Goal: Transaction & Acquisition: Purchase product/service

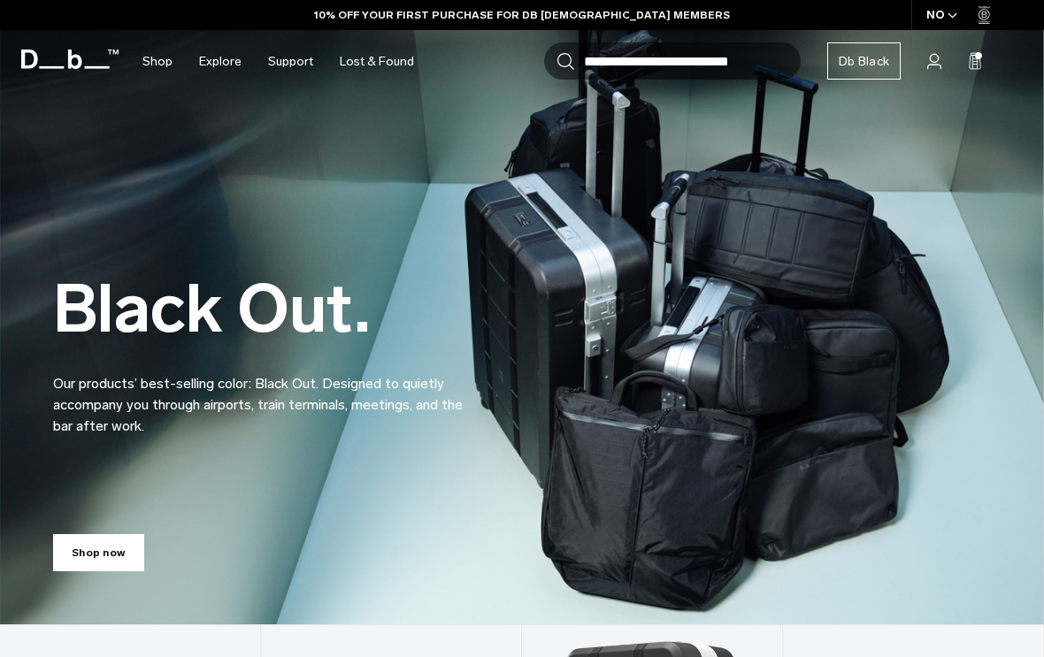
click at [953, 19] on icon "button" at bounding box center [953, 15] width 10 height 6
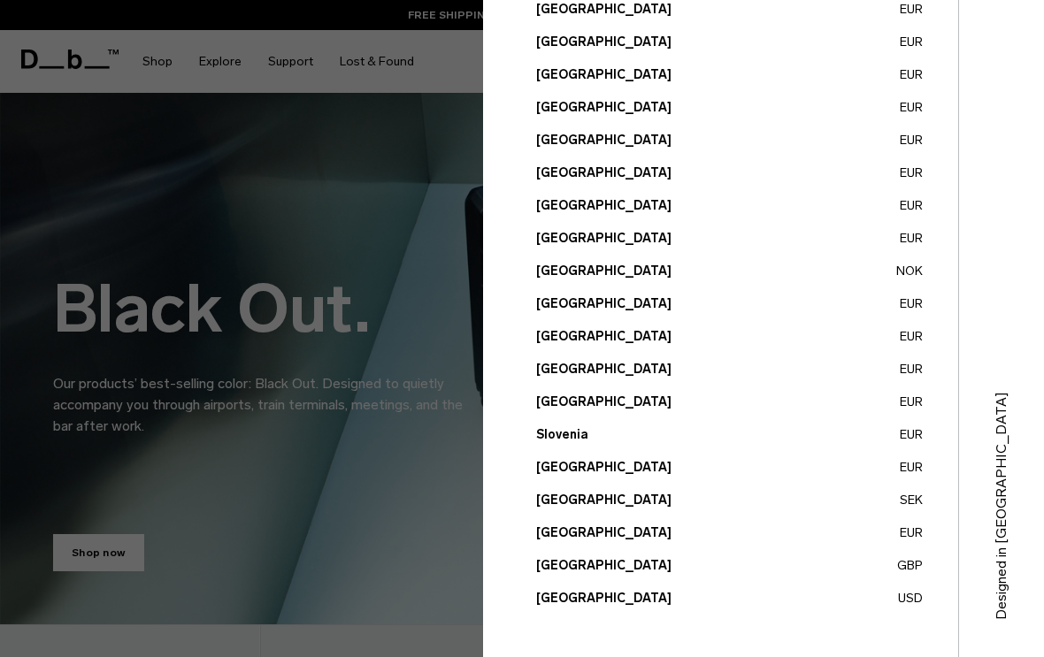
scroll to position [648, 0]
click at [580, 501] on button "Sweden SEK" at bounding box center [729, 500] width 387 height 19
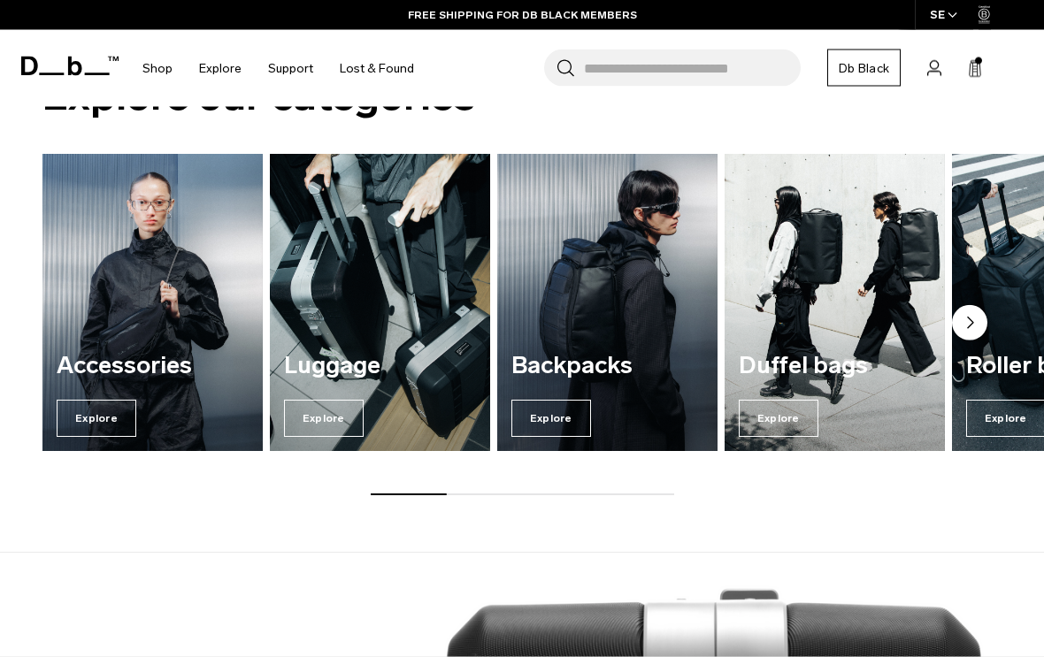
scroll to position [1642, 0]
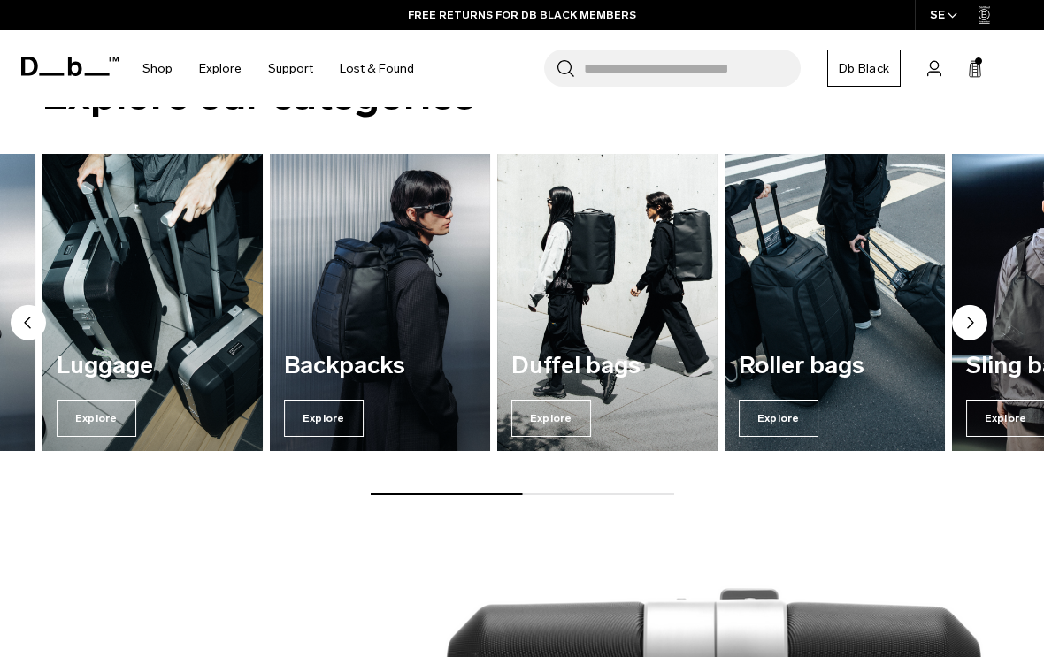
click at [858, 426] on div "Roller bags Explore" at bounding box center [835, 395] width 220 height 113
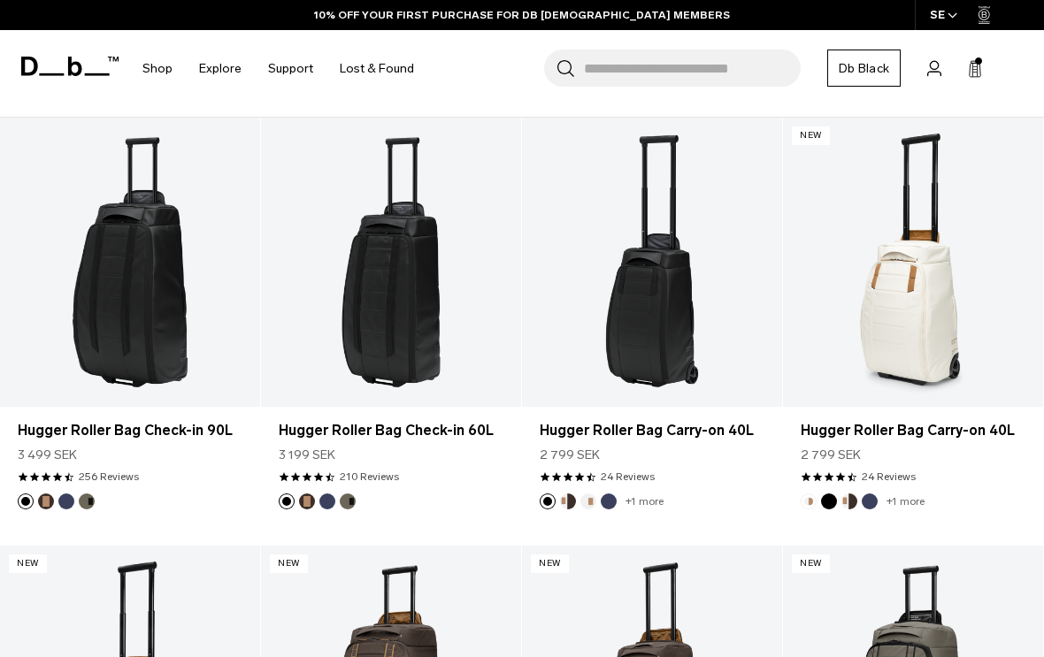
scroll to position [513, 0]
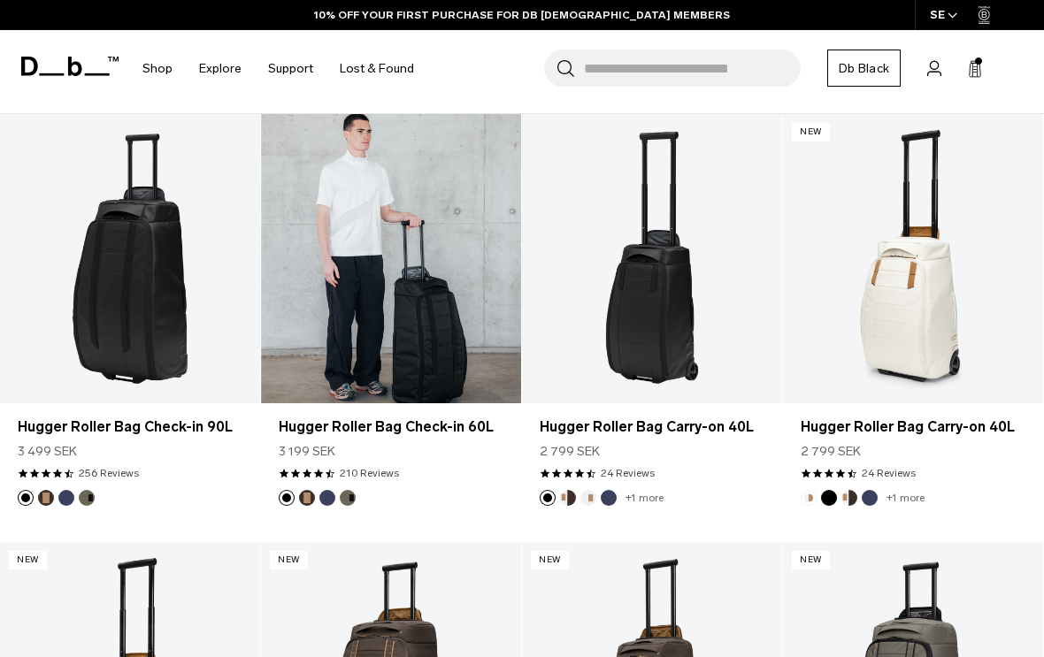
click at [494, 312] on link "Hugger Roller Bag Check-in 60L" at bounding box center [391, 258] width 260 height 289
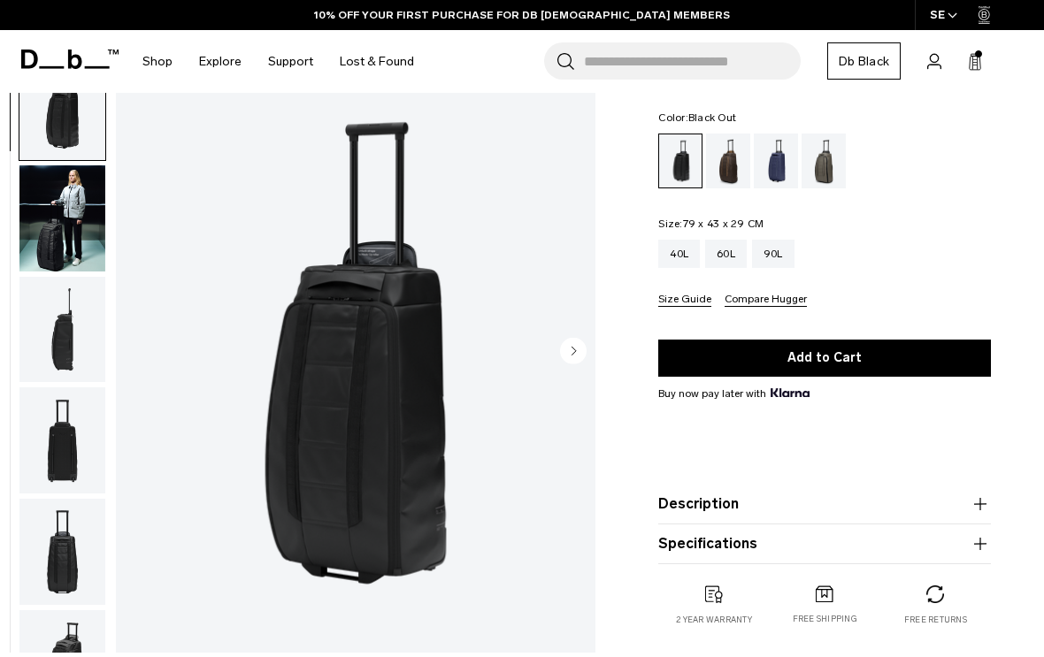
scroll to position [111, 0]
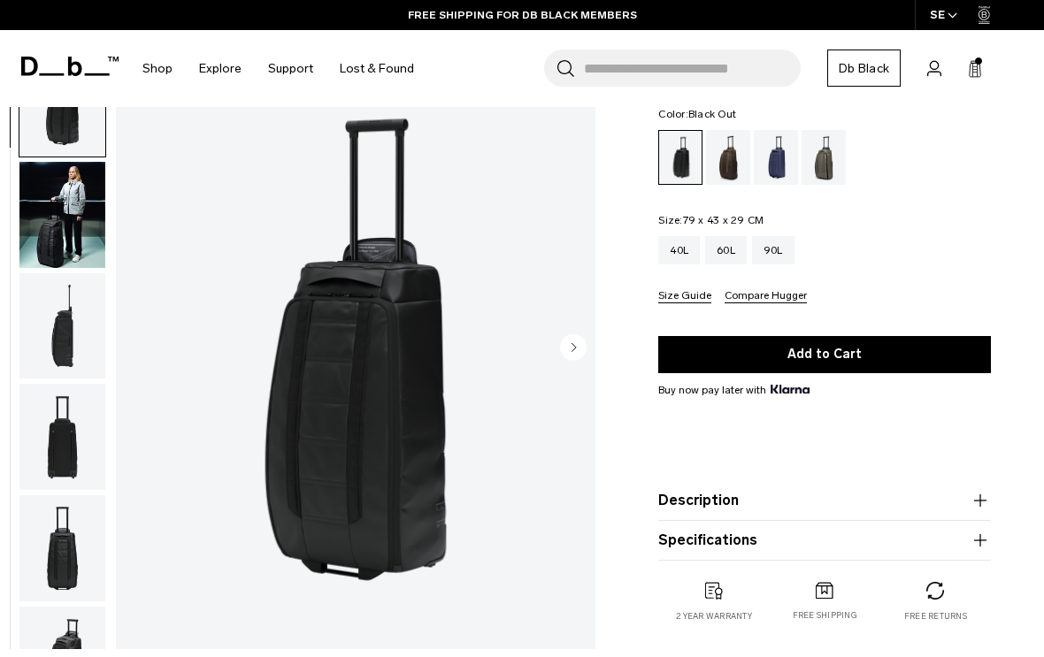
click at [66, 255] on img "button" at bounding box center [62, 214] width 86 height 106
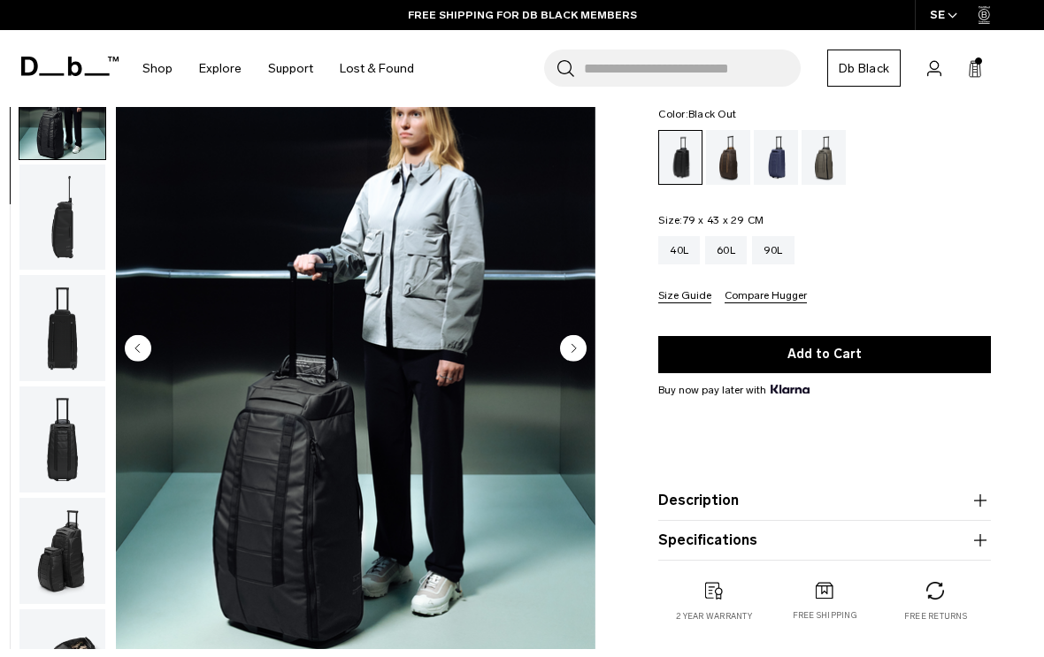
scroll to position [112, 0]
click at [578, 362] on button "Next slide" at bounding box center [573, 349] width 27 height 30
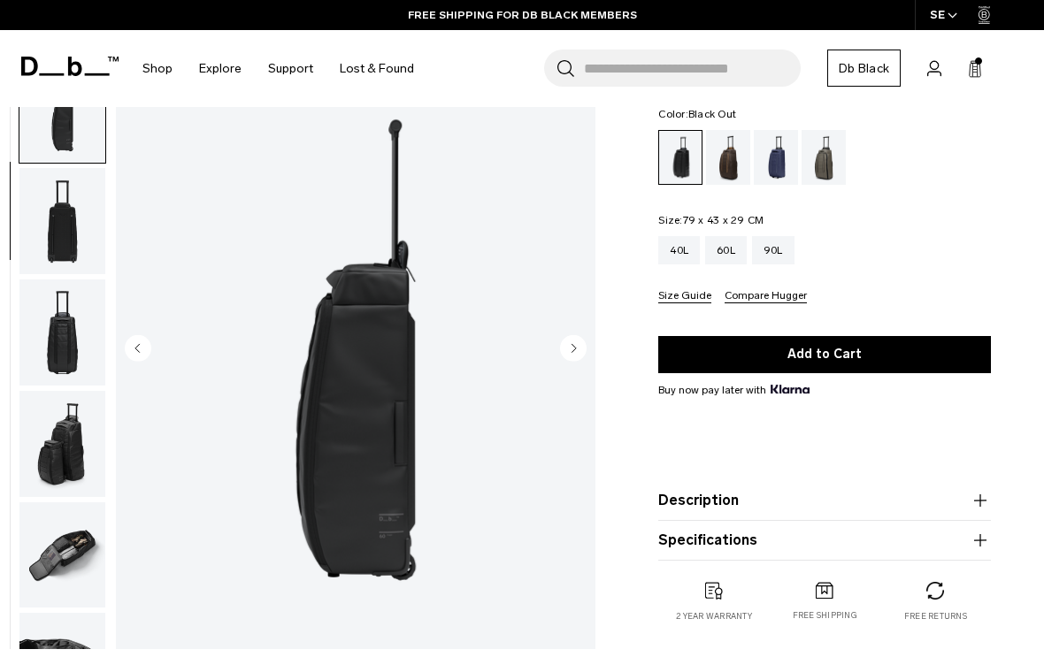
scroll to position [225, 0]
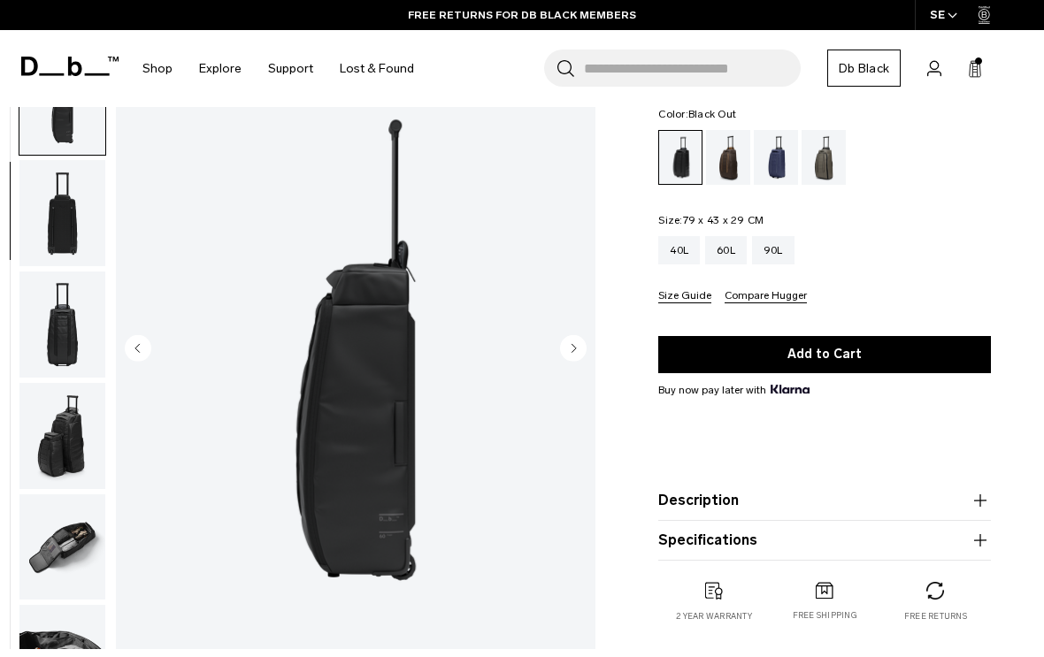
click at [574, 350] on icon "Next slide" at bounding box center [574, 347] width 4 height 8
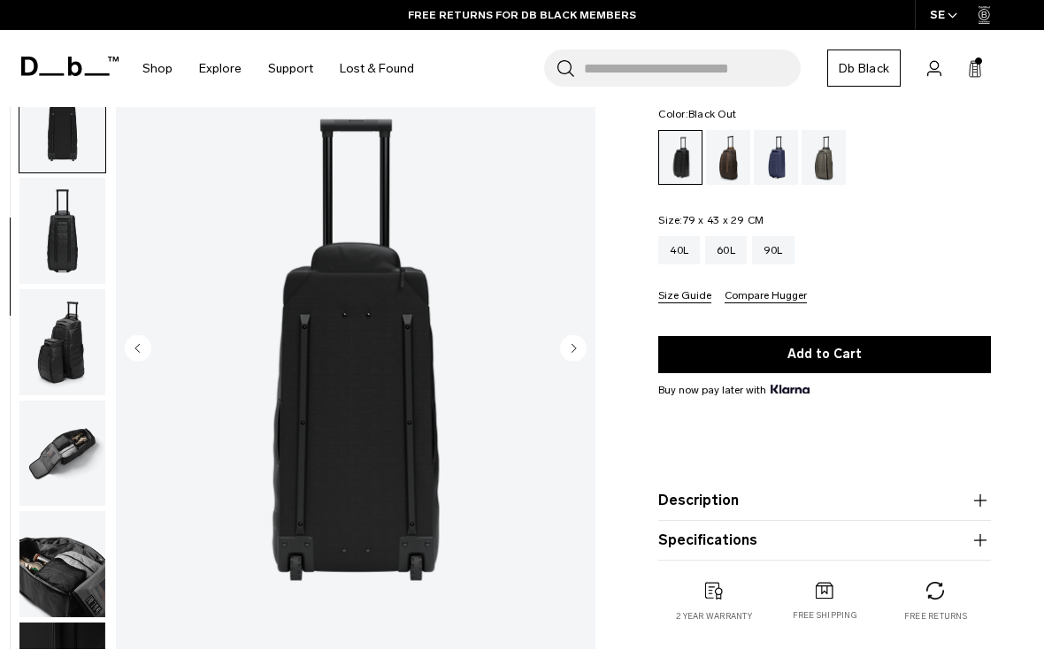
scroll to position [338, 0]
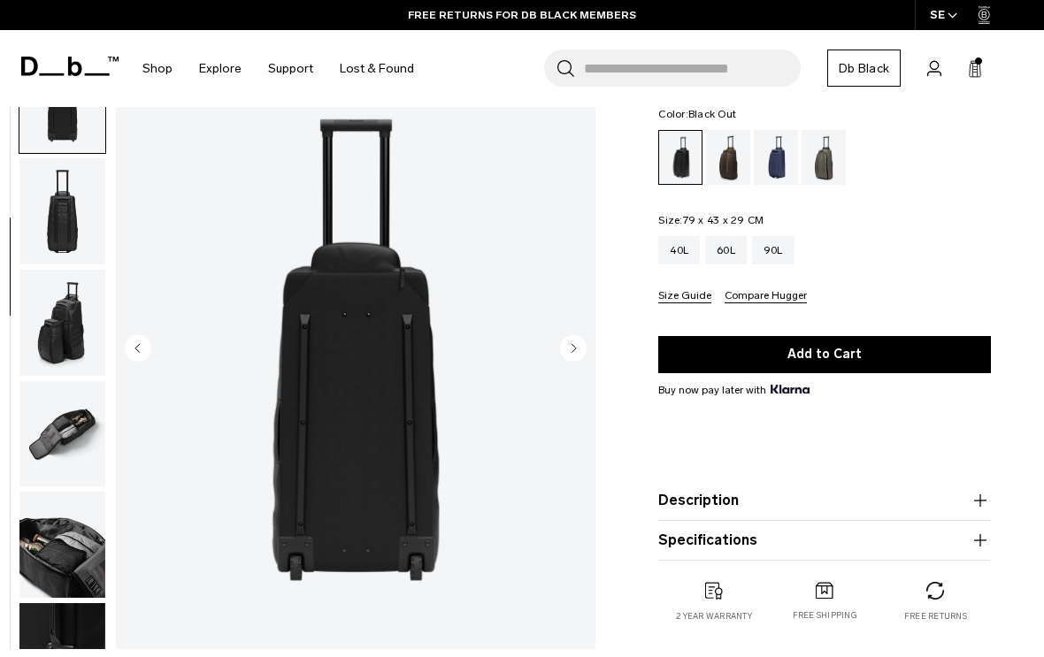
click at [570, 353] on circle "Next slide" at bounding box center [573, 347] width 27 height 27
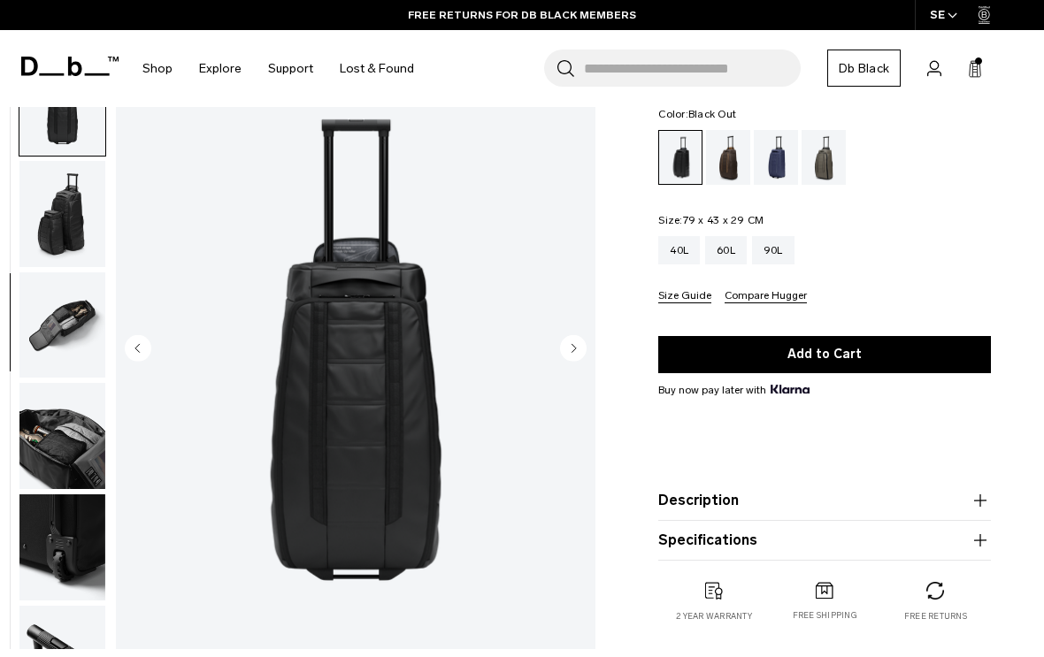
scroll to position [450, 0]
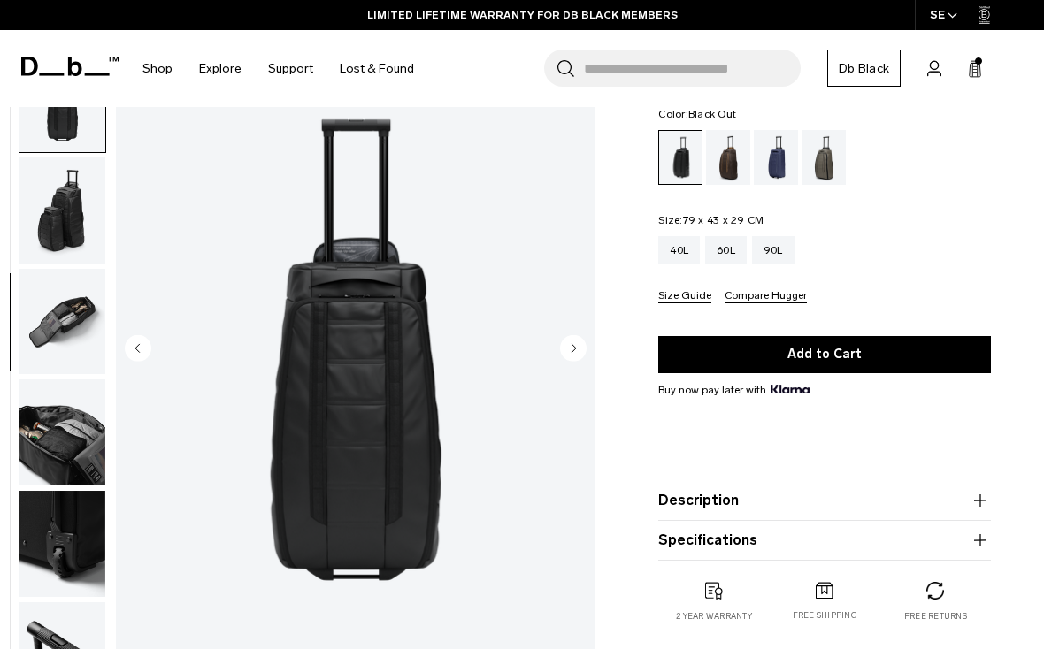
click at [577, 354] on circle "Next slide" at bounding box center [573, 347] width 27 height 27
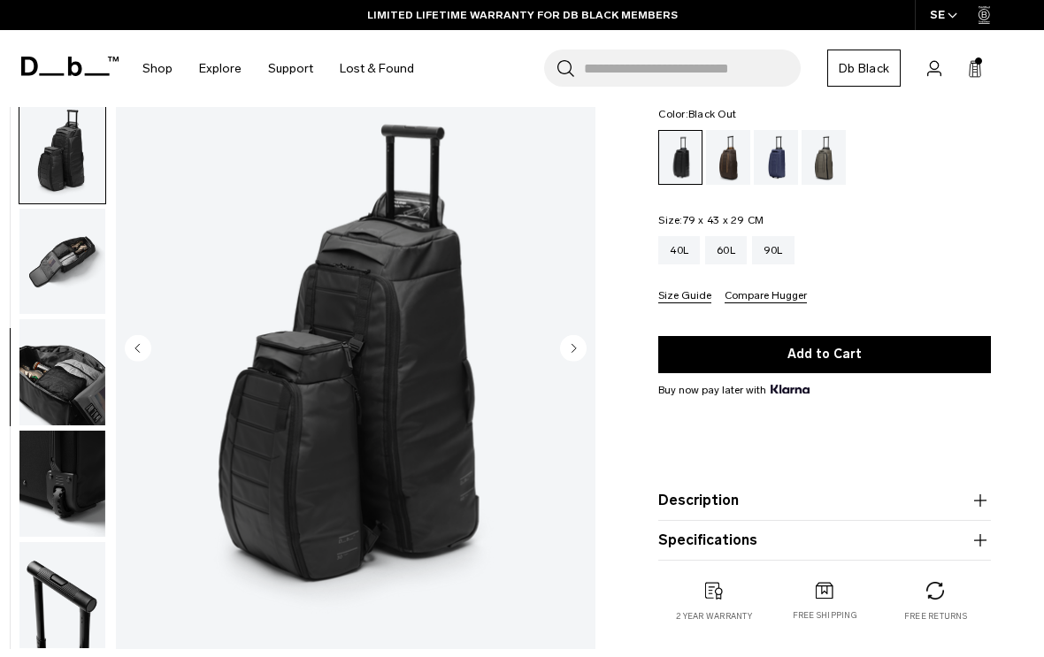
scroll to position [523, 0]
click at [572, 354] on circle "Next slide" at bounding box center [573, 347] width 27 height 27
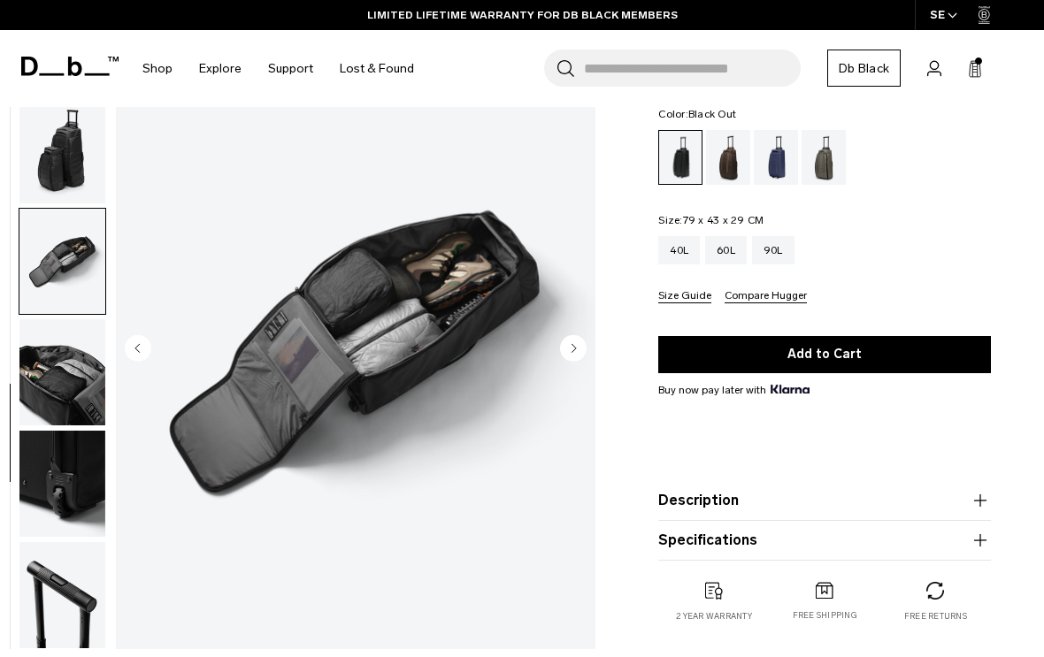
click at [574, 342] on circle "Next slide" at bounding box center [573, 347] width 27 height 27
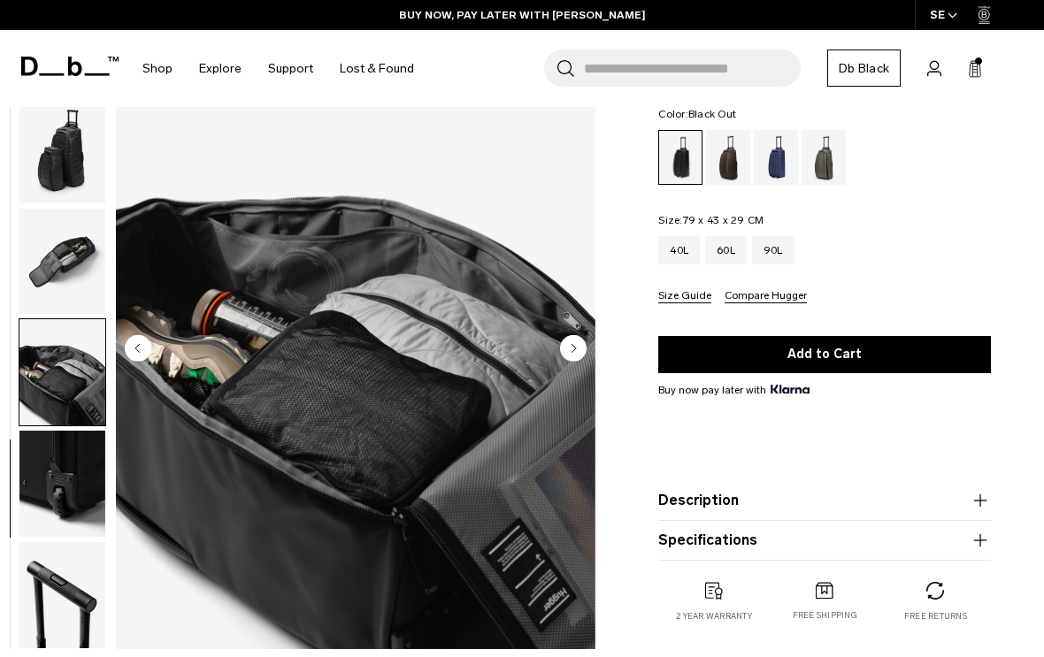
click at [572, 363] on button "Next slide" at bounding box center [573, 349] width 27 height 30
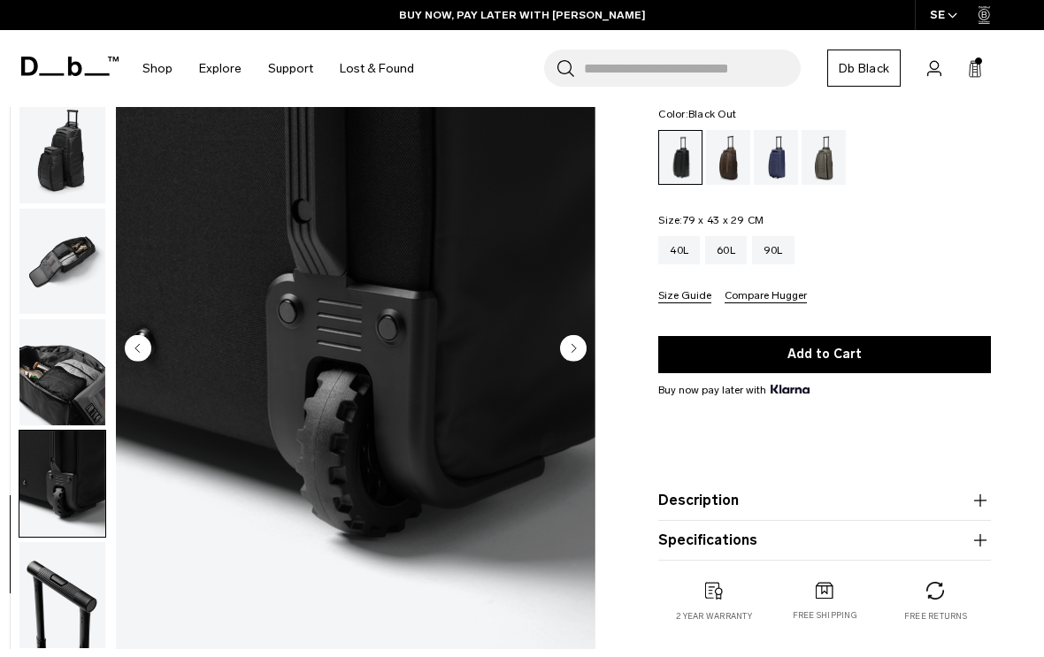
click at [141, 351] on circle "Previous slide" at bounding box center [138, 347] width 27 height 27
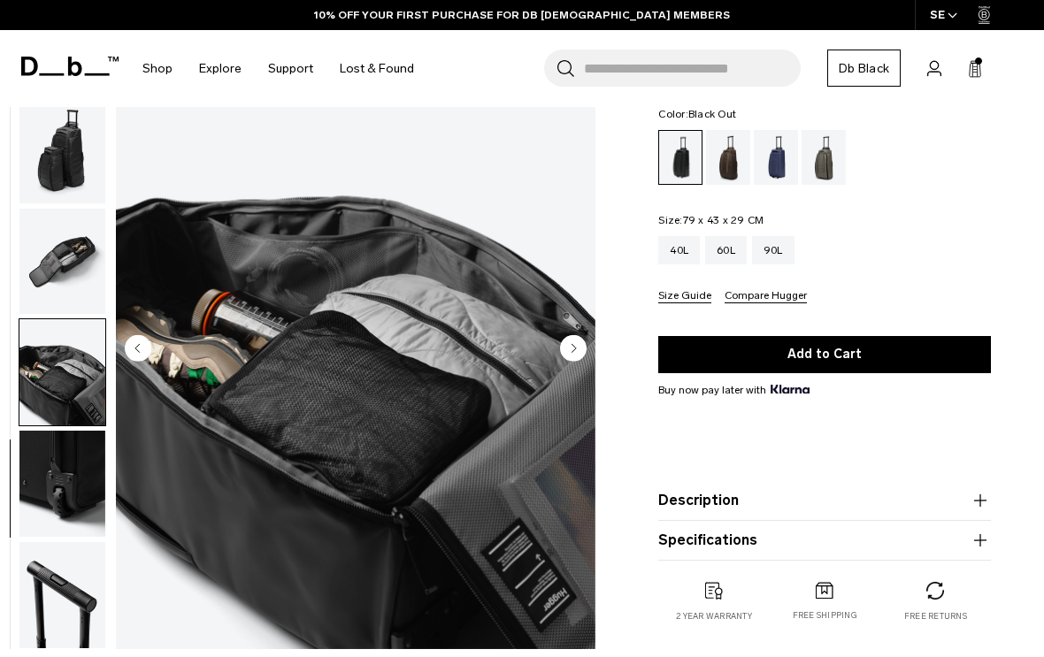
click at [567, 352] on circle "Next slide" at bounding box center [573, 347] width 27 height 27
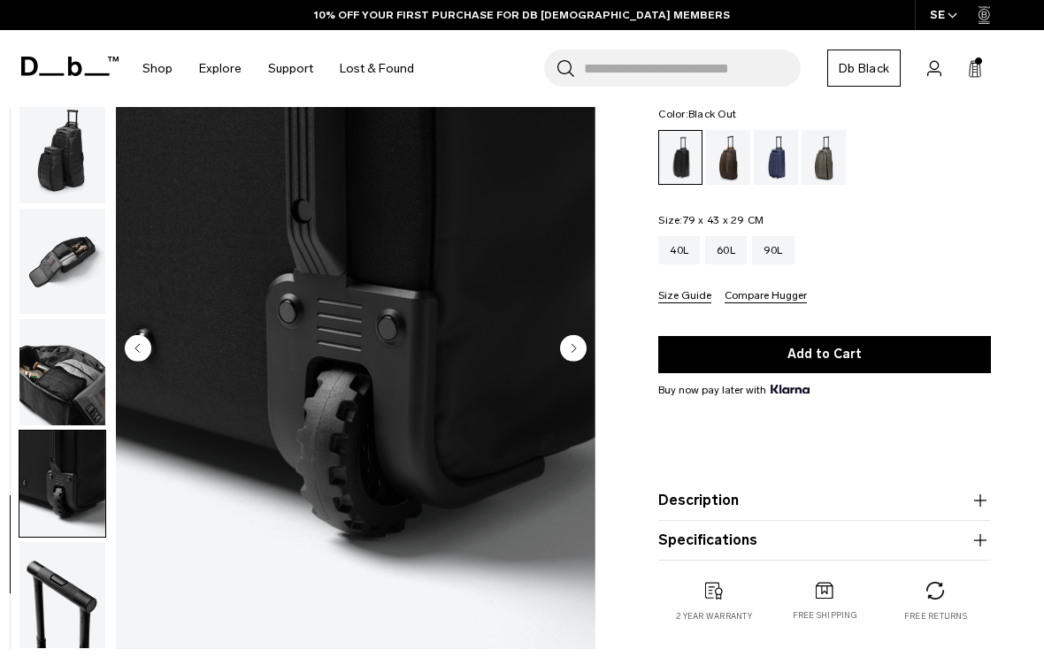
click at [579, 354] on circle "Next slide" at bounding box center [573, 347] width 27 height 27
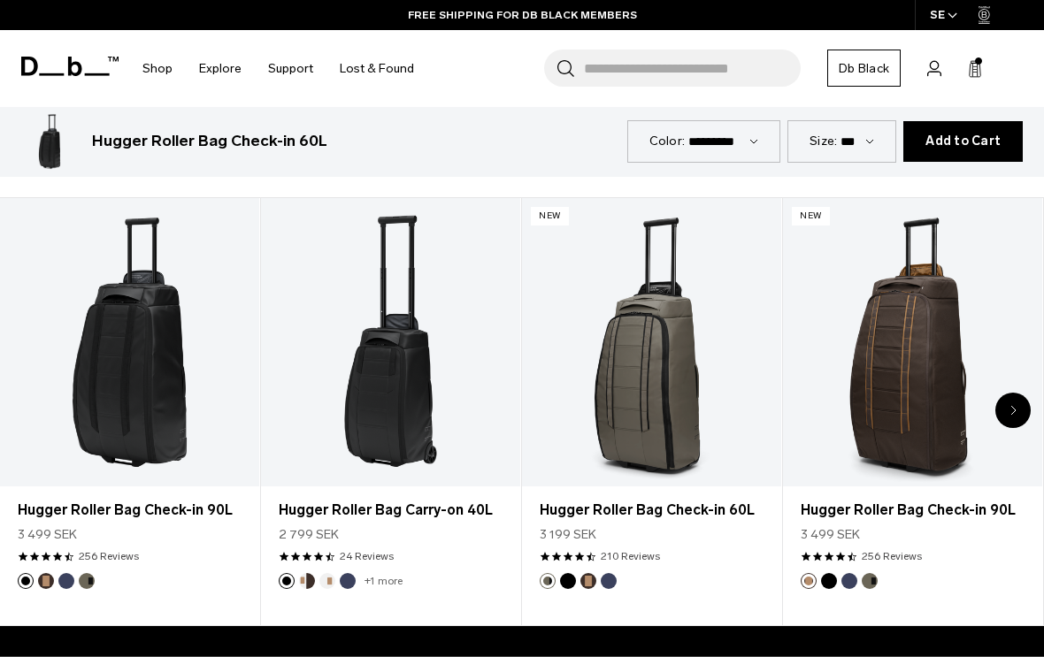
scroll to position [721, 0]
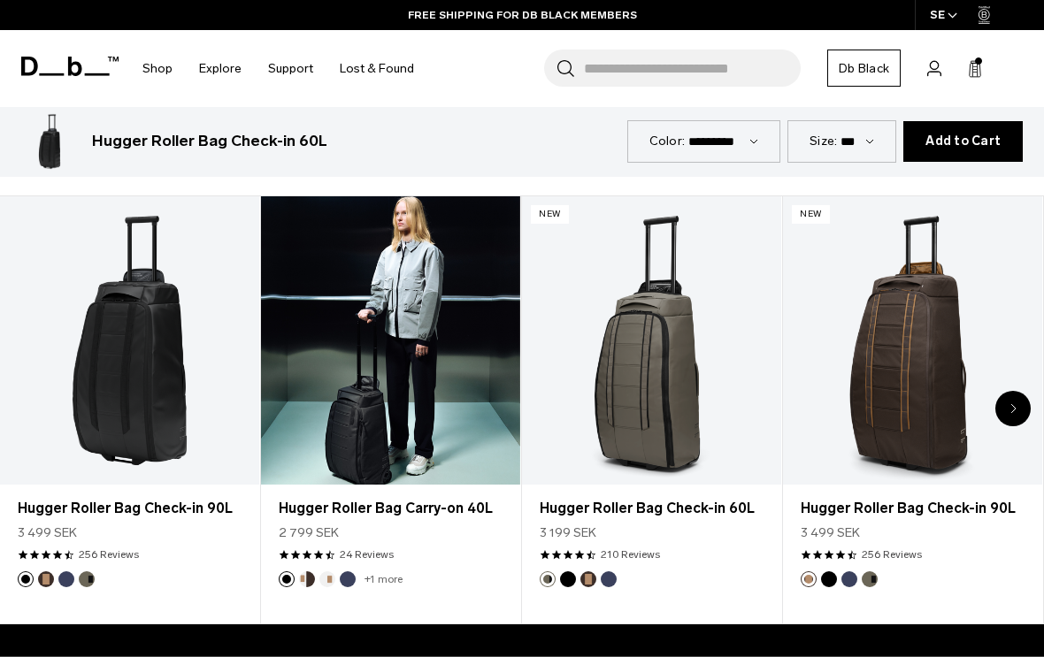
click at [482, 381] on link "Hugger Roller Bag Carry-on 40L" at bounding box center [390, 340] width 259 height 288
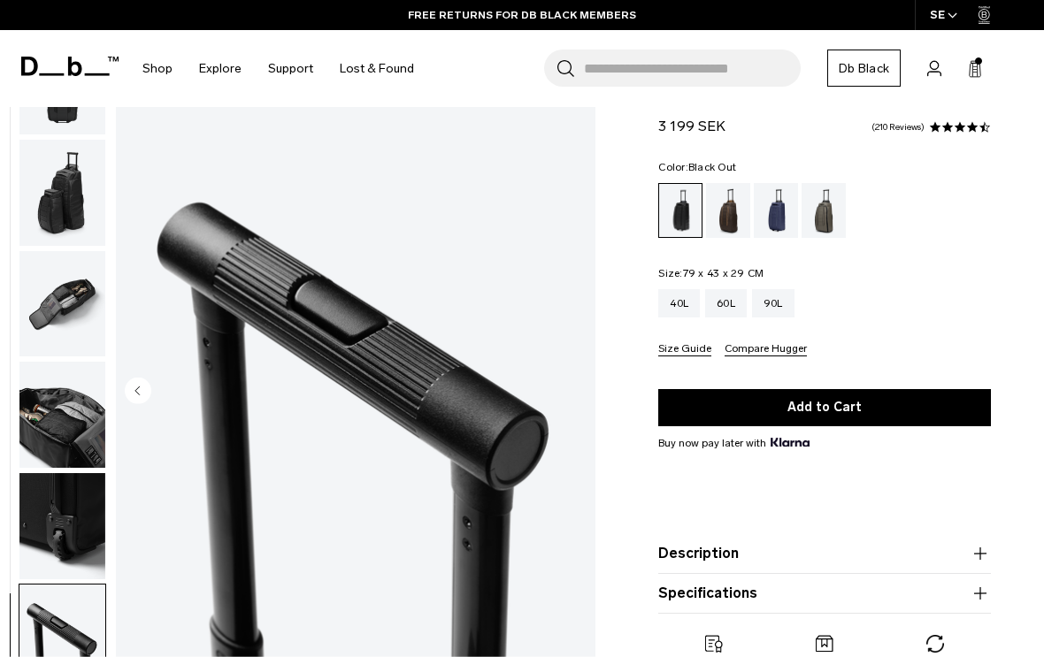
scroll to position [54, 0]
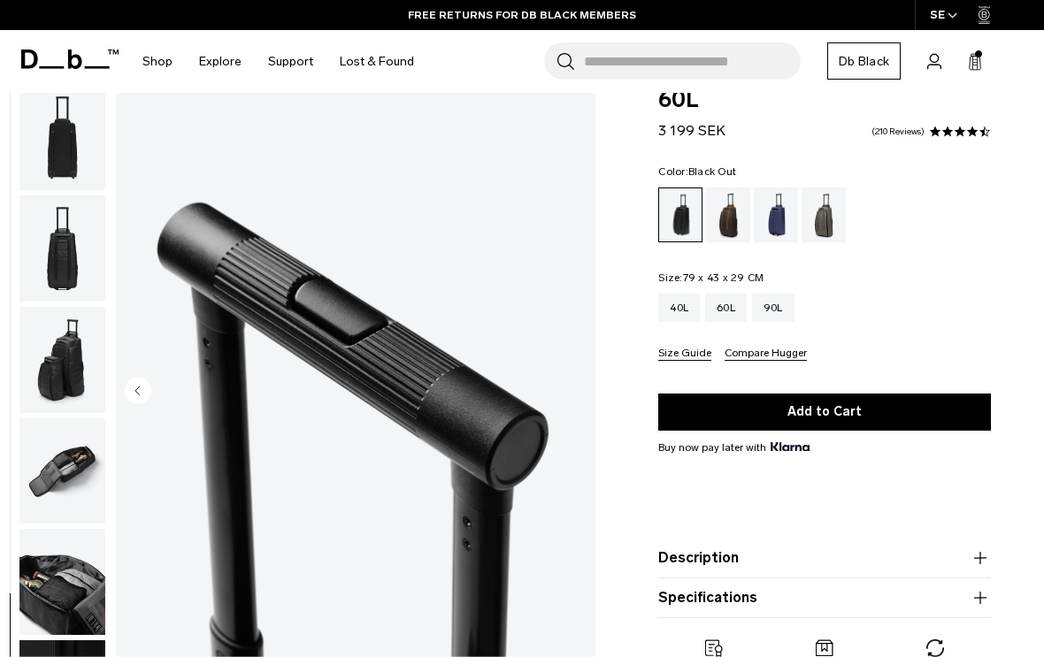
click at [81, 164] on img "button" at bounding box center [62, 137] width 86 height 106
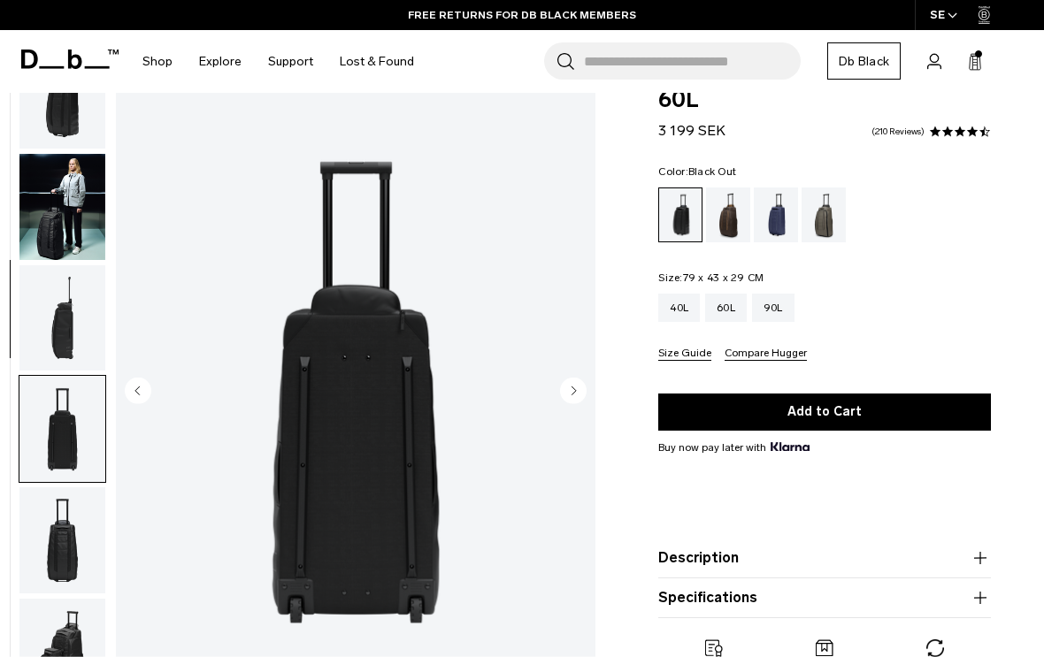
click at [81, 348] on img "button" at bounding box center [62, 318] width 86 height 106
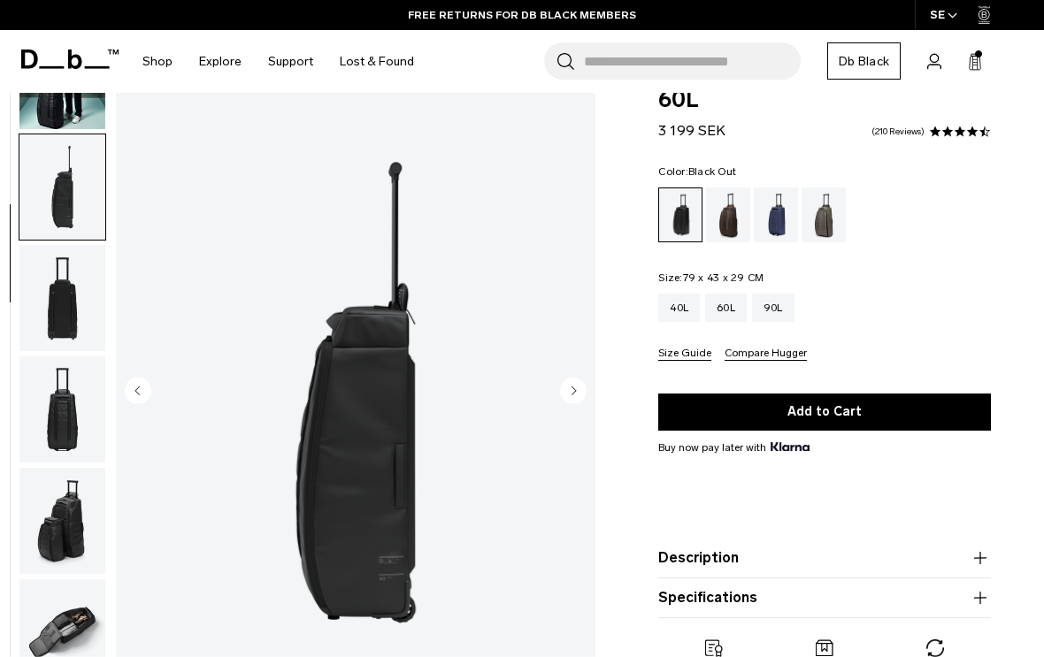
scroll to position [225, 0]
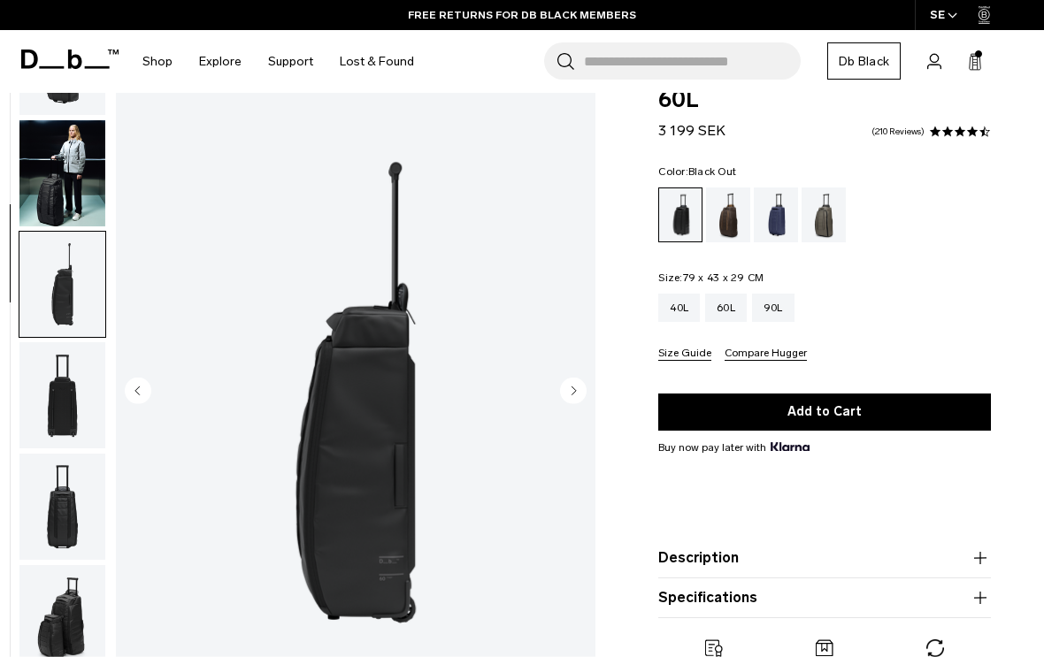
click at [82, 186] on img "button" at bounding box center [62, 173] width 86 height 106
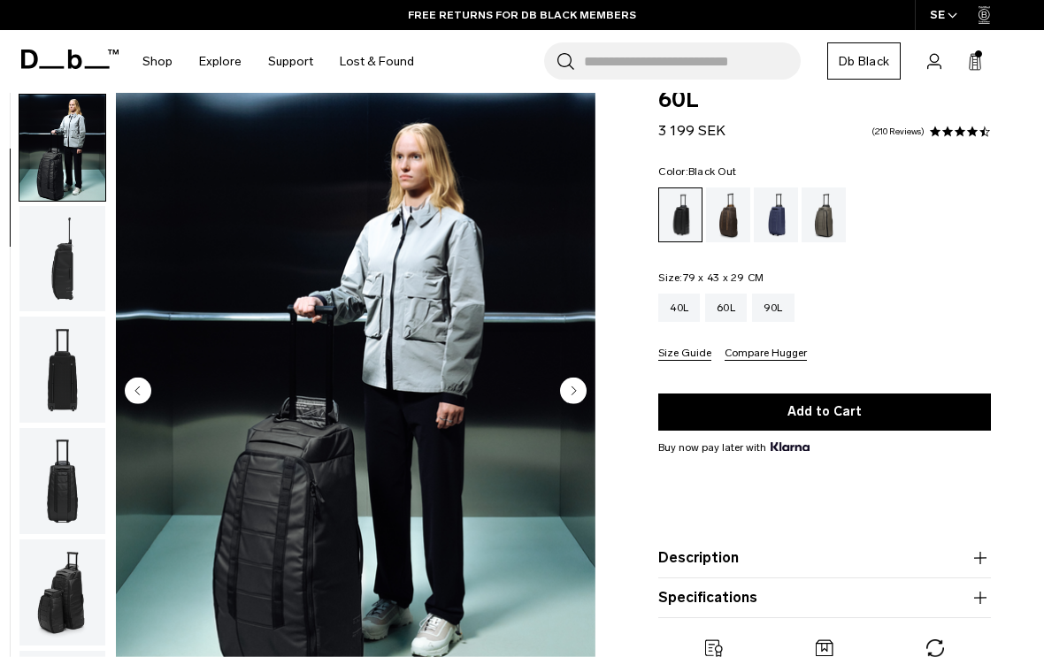
scroll to position [112, 0]
click at [728, 227] on div "Espresso" at bounding box center [728, 215] width 45 height 55
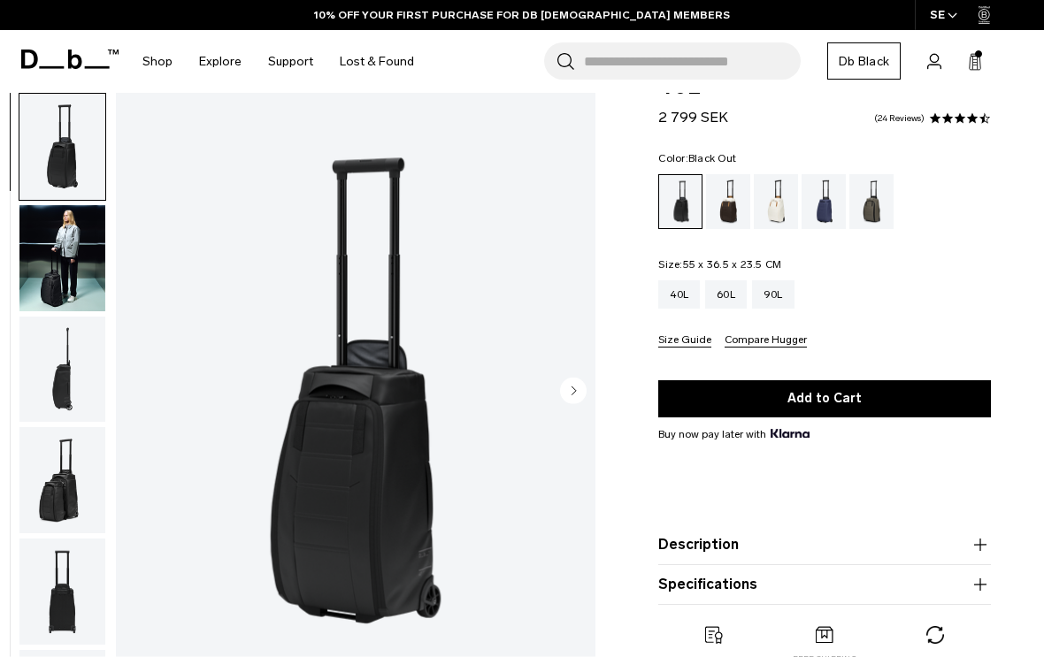
scroll to position [65, 0]
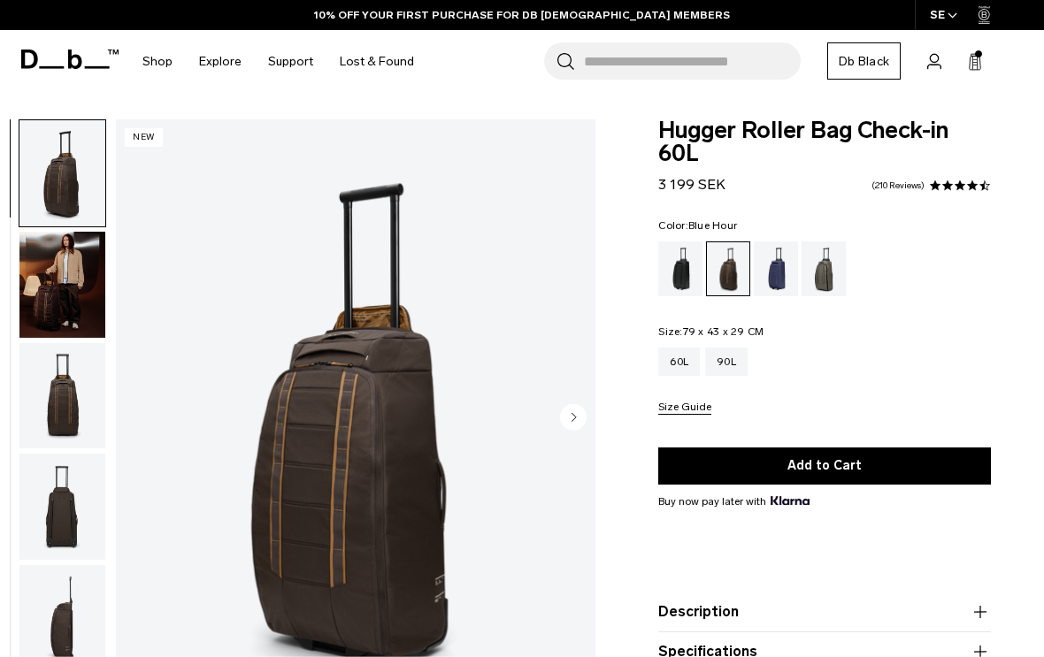
click at [781, 285] on div "Blue Hour" at bounding box center [776, 269] width 45 height 55
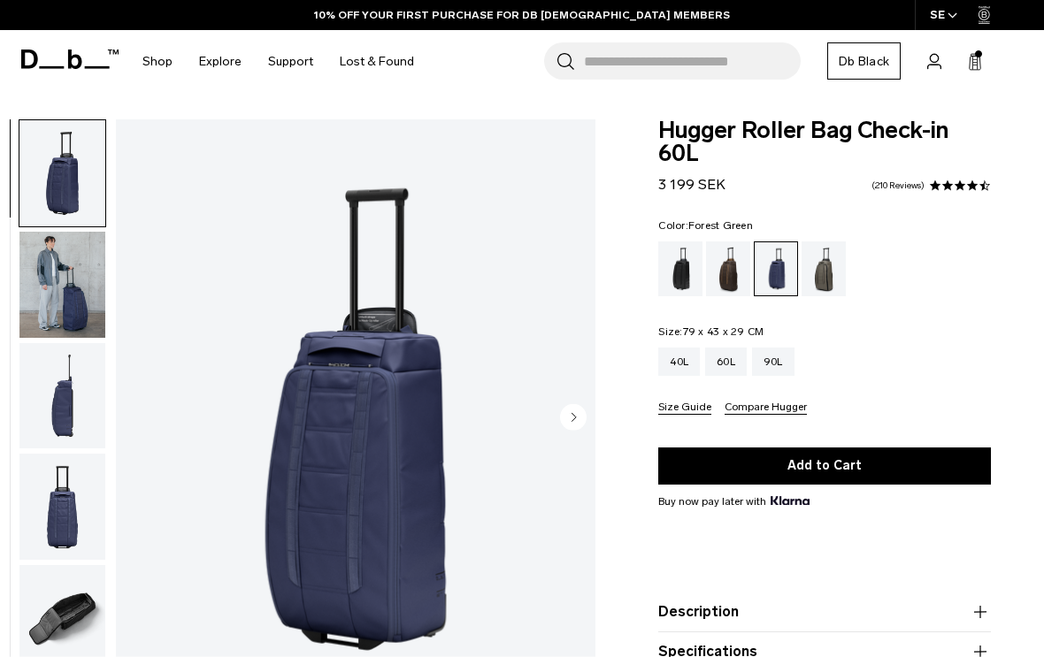
click at [818, 280] on div "Forest Green" at bounding box center [824, 269] width 45 height 55
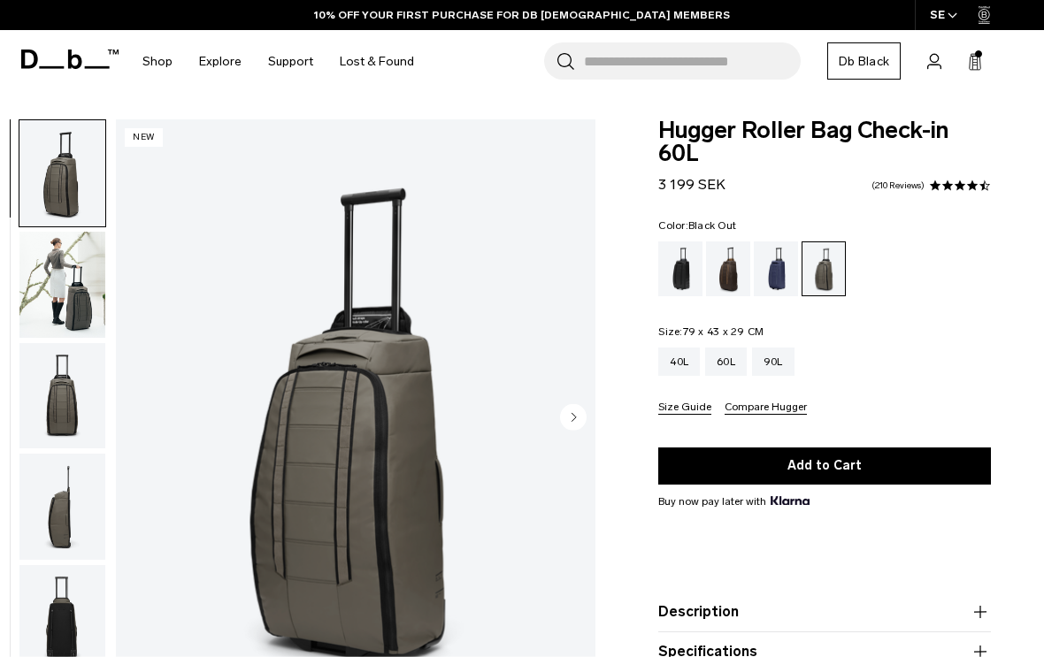
click at [679, 273] on div "Black Out" at bounding box center [680, 269] width 45 height 55
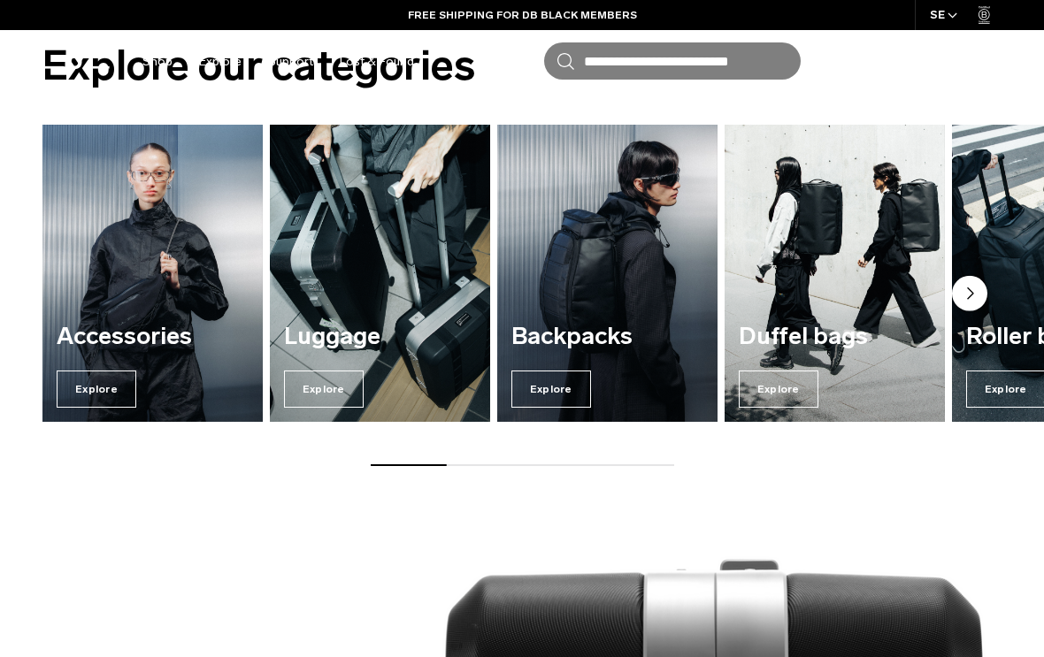
click at [412, 340] on h3 "Luggage" at bounding box center [380, 337] width 192 height 27
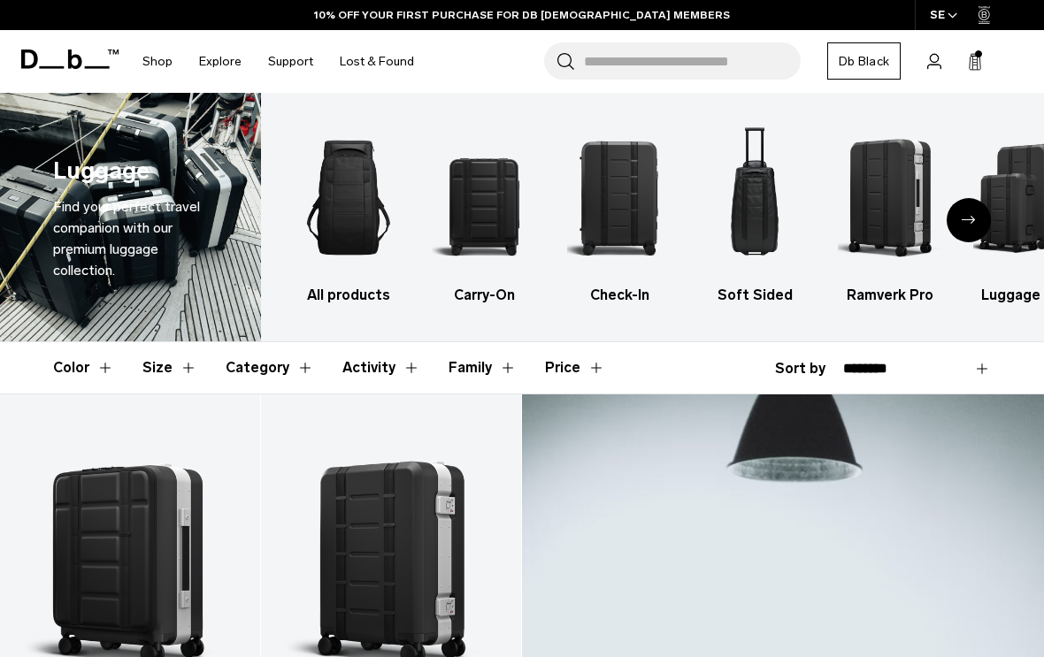
click at [491, 208] on img "2 / 6" at bounding box center [484, 197] width 104 height 157
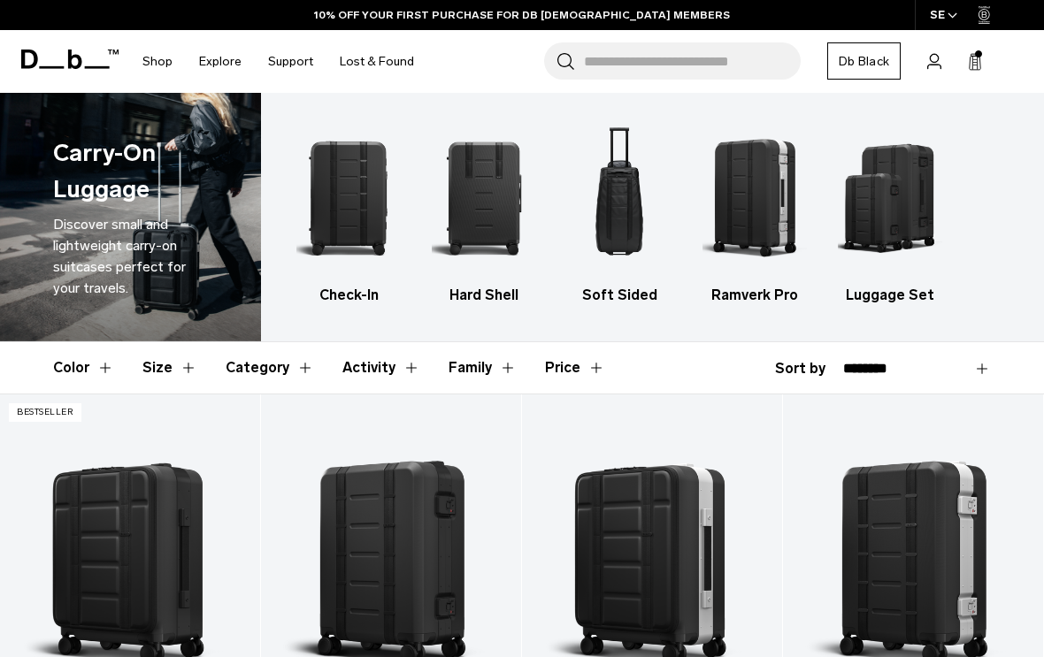
click at [608, 223] on img "3 / 5" at bounding box center [619, 197] width 104 height 157
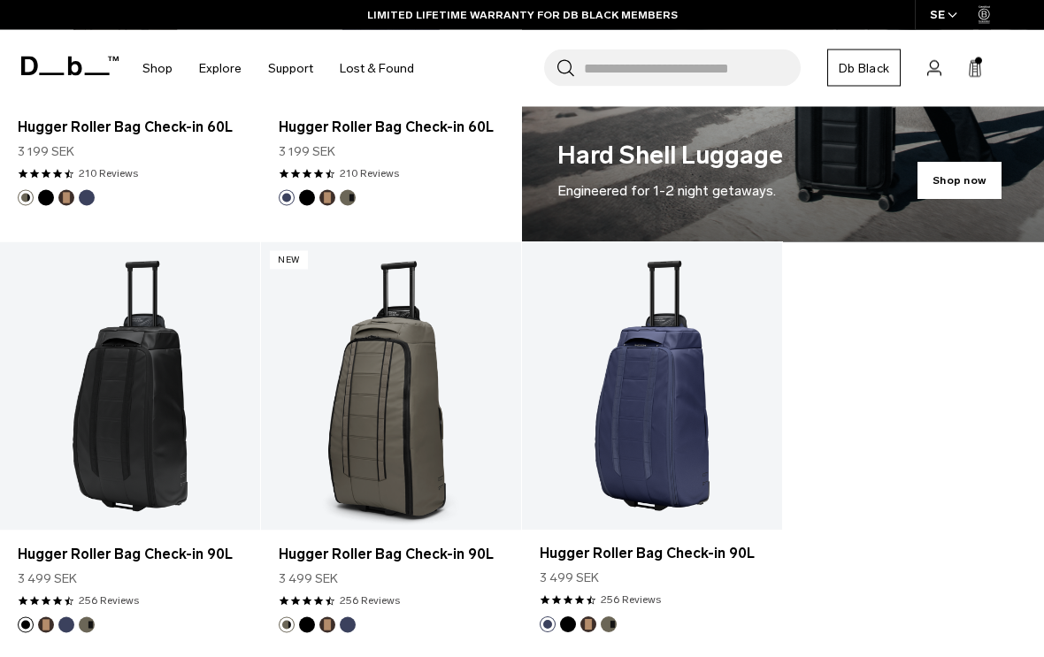
scroll to position [1010, 0]
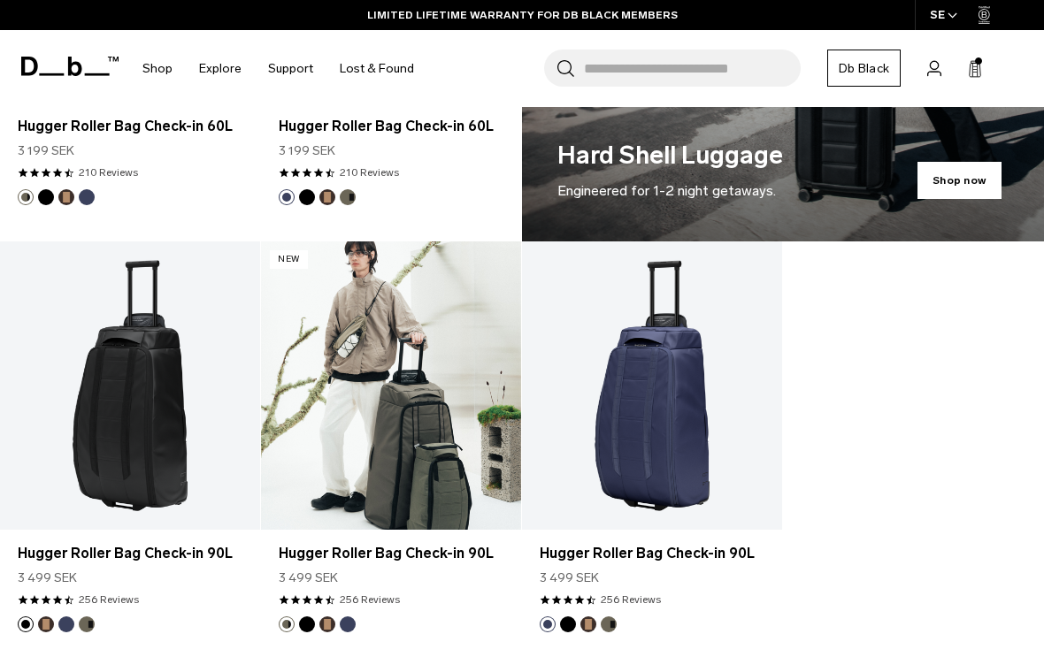
click at [442, 431] on link "Hugger Roller Bag Check-in 90L" at bounding box center [391, 386] width 260 height 289
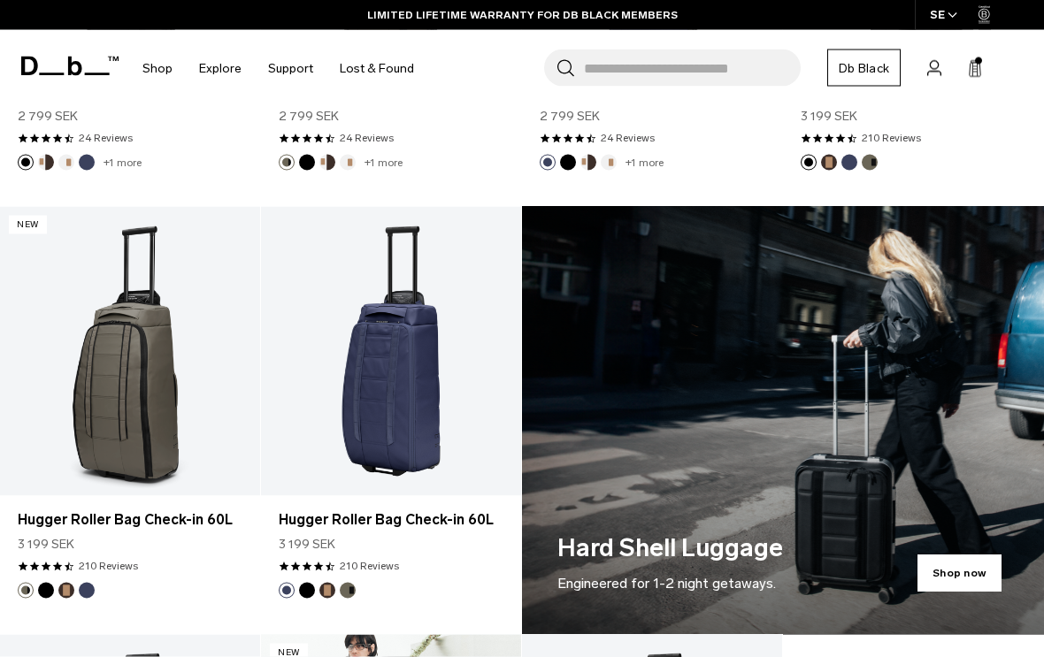
scroll to position [617, 0]
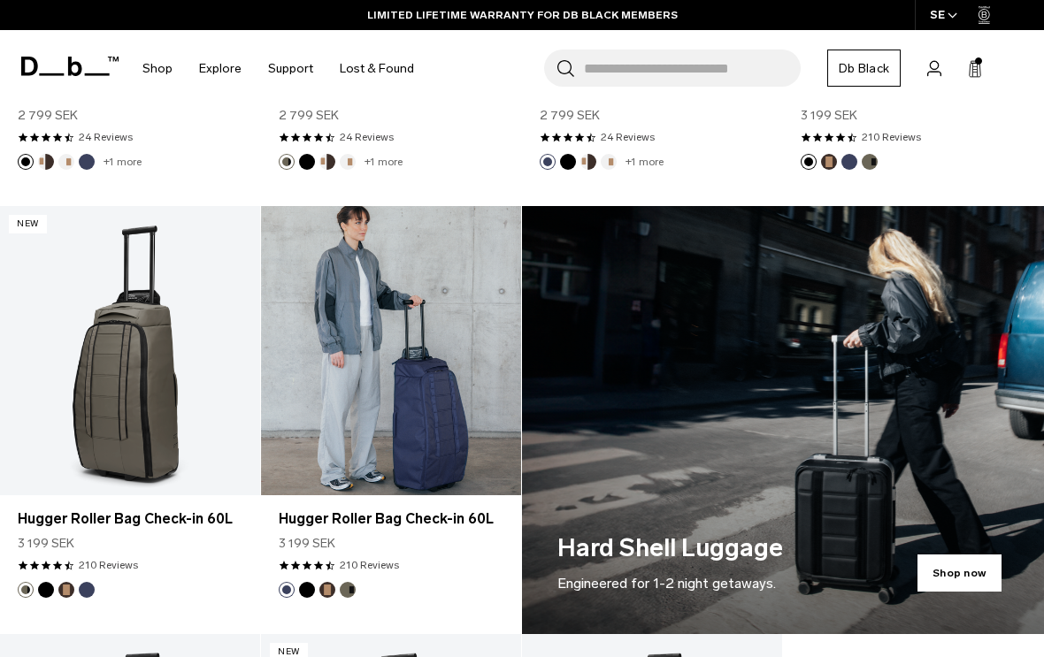
click at [420, 403] on link "Hugger Roller Bag Check-in 60L" at bounding box center [391, 350] width 260 height 289
